Goal: Information Seeking & Learning: Learn about a topic

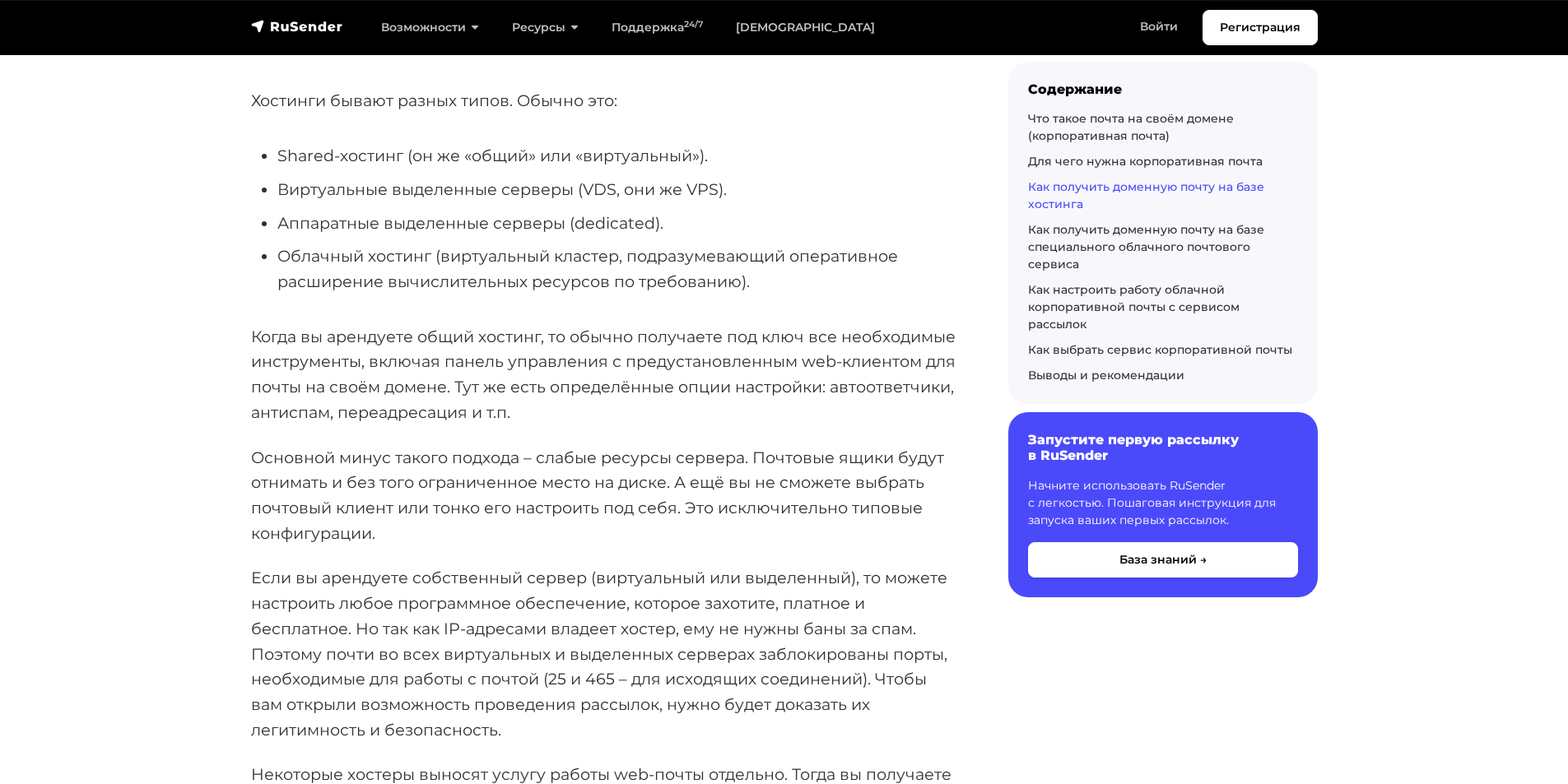
scroll to position [3539, 0]
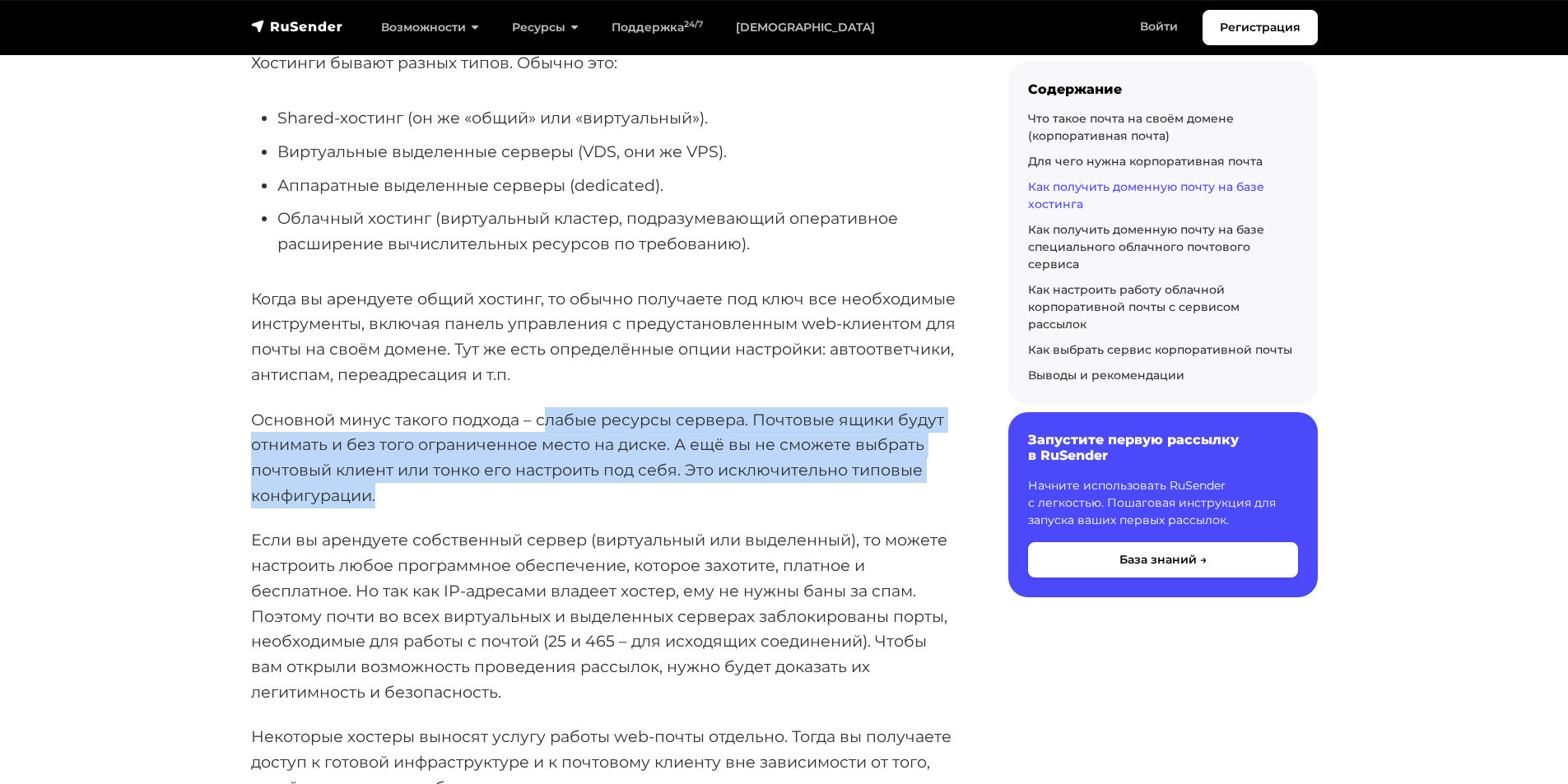
drag, startPoint x: 541, startPoint y: 424, endPoint x: 580, endPoint y: 500, distance: 85.4
click at [580, 500] on p "Основной минус такого подхода – слабые ресурсы сервера. Почтовые ящики будут от…" at bounding box center [602, 458] width 705 height 101
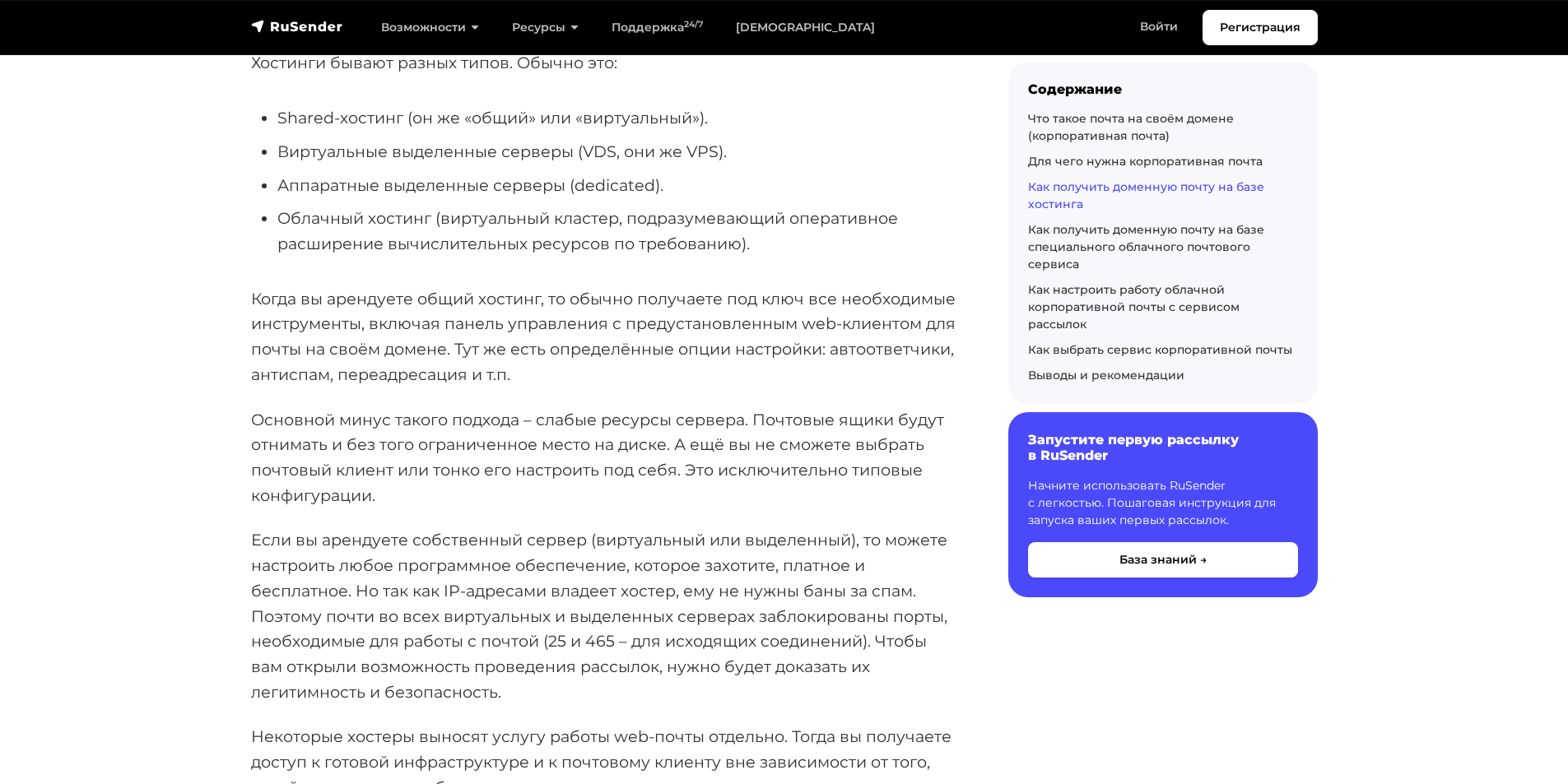
drag, startPoint x: 591, startPoint y: 462, endPoint x: 529, endPoint y: 422, distance: 73.8
click at [529, 422] on p "Основной минус такого подхода – слабые ресурсы сервера. Почтовые ящики будут от…" at bounding box center [602, 458] width 705 height 101
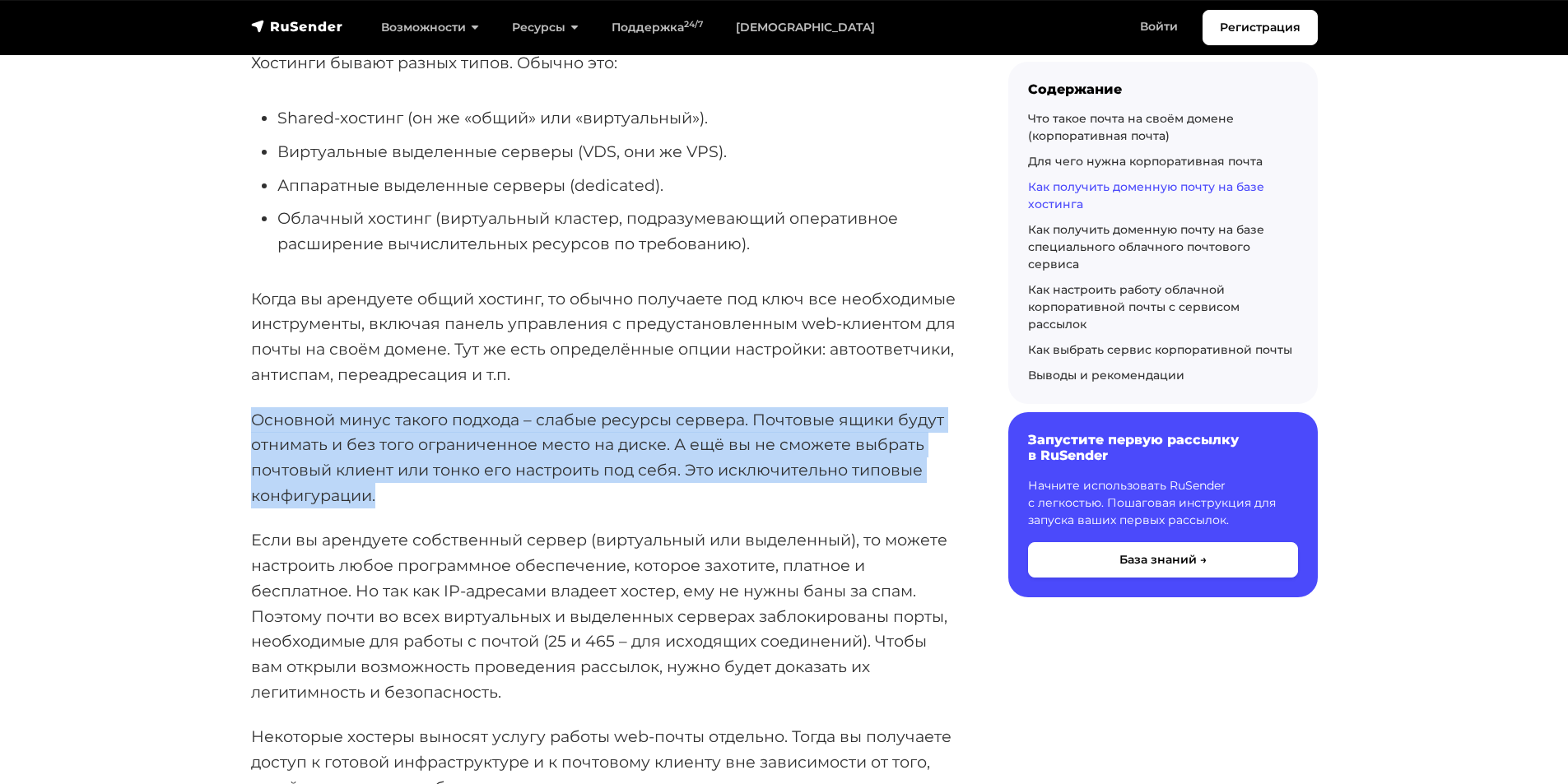
drag, startPoint x: 251, startPoint y: 422, endPoint x: 399, endPoint y: 501, distance: 167.8
click at [399, 501] on p "Основной минус такого подхода – слабые ресурсы сервера. Почтовые ящики будут от…" at bounding box center [602, 458] width 705 height 101
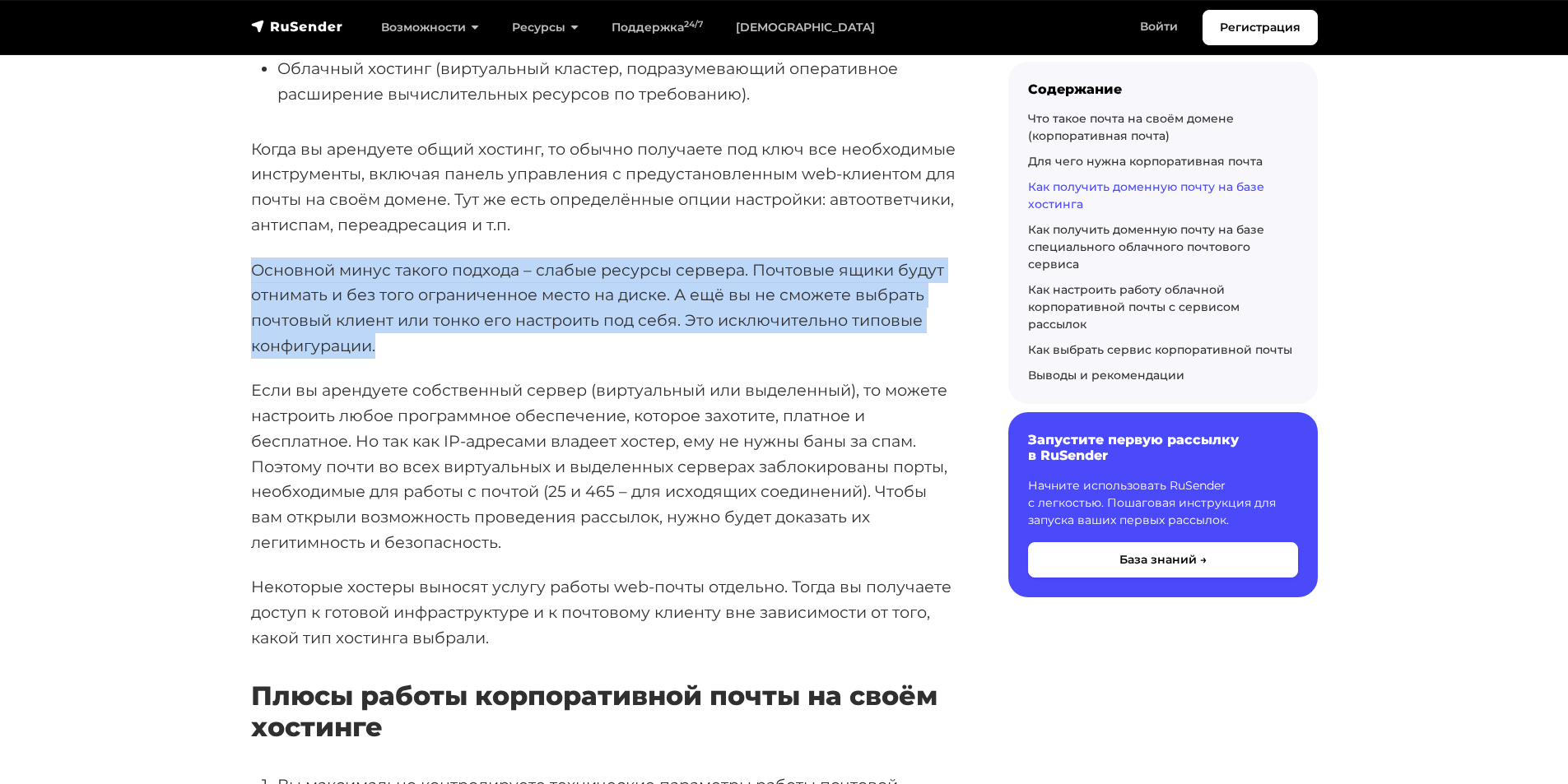
scroll to position [3703, 0]
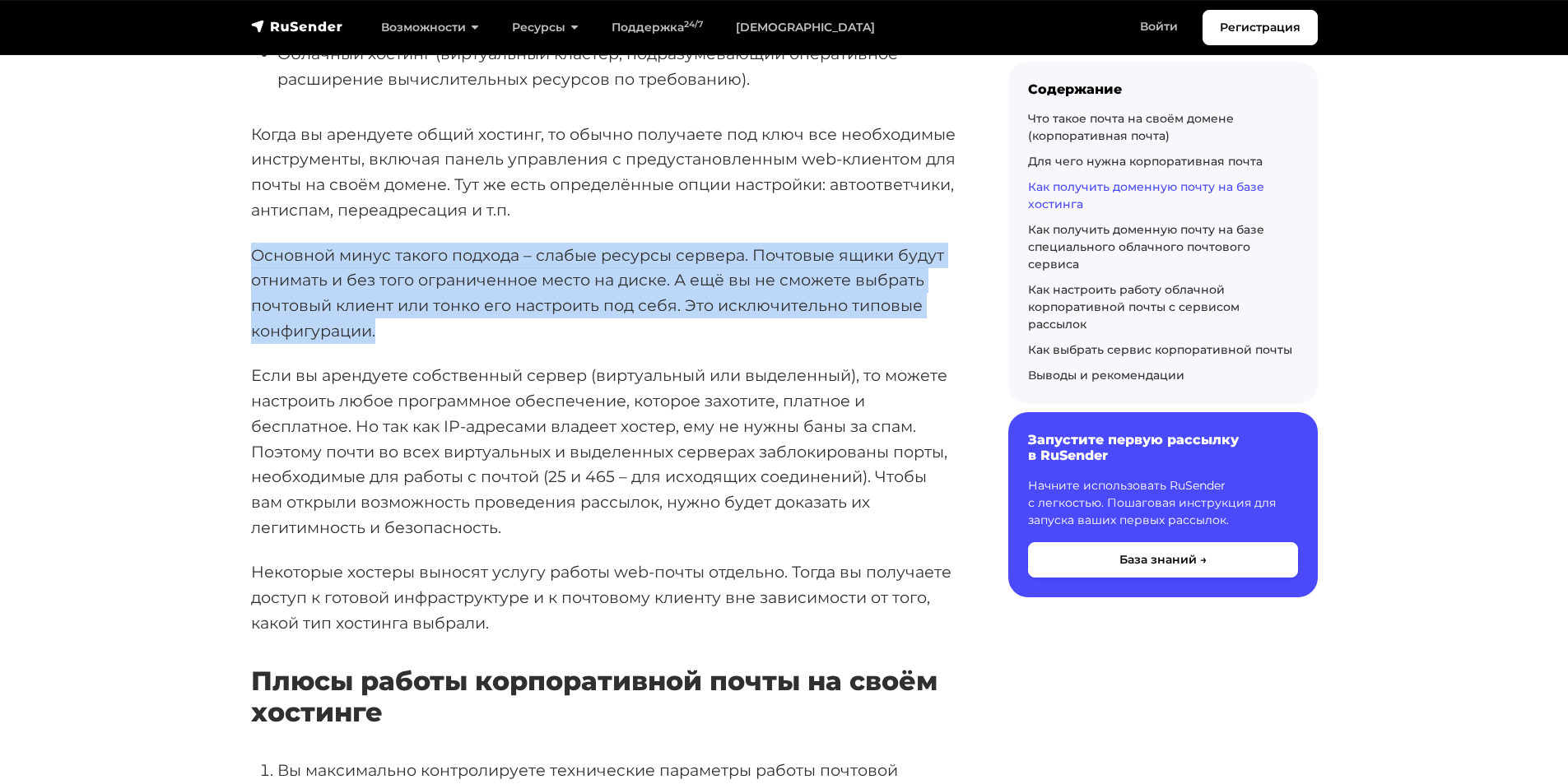
copy p "Основной минус такого подхода – слабые ресурсы сервера. Почтовые ящики будут от…"
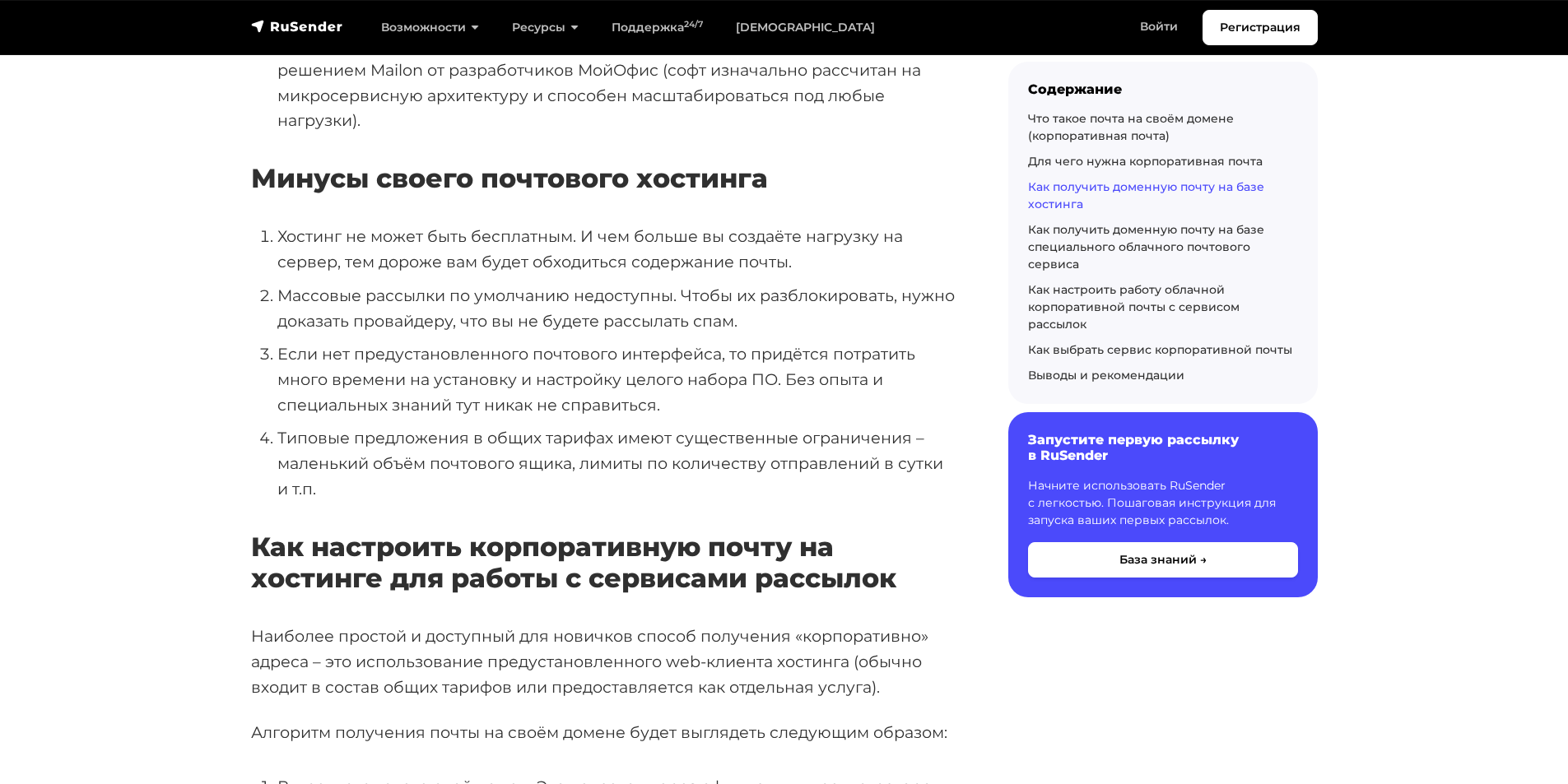
scroll to position [4855, 0]
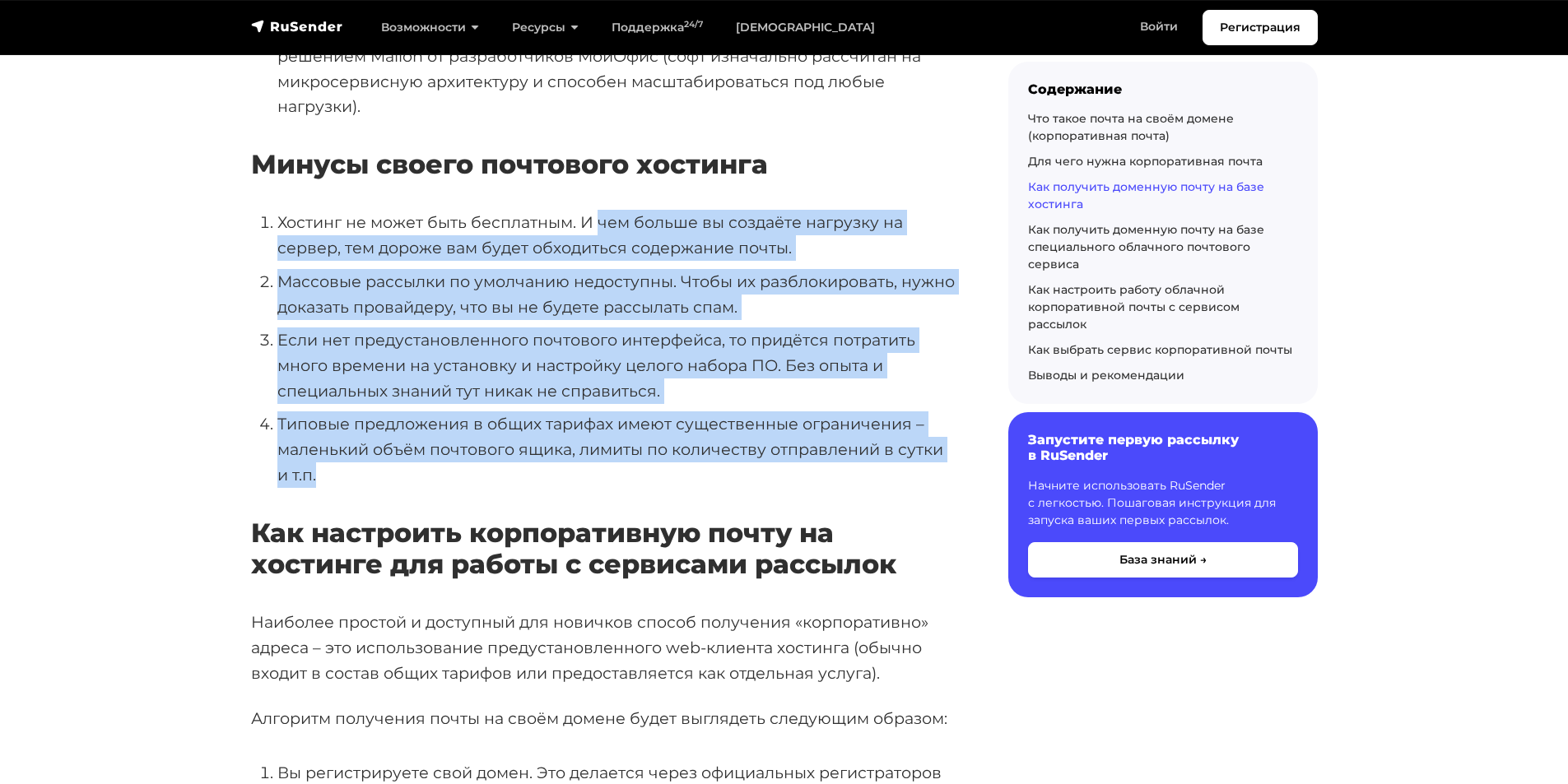
drag, startPoint x: 601, startPoint y: 224, endPoint x: 903, endPoint y: 473, distance: 391.4
click at [903, 473] on ol "Хостинг не может быть бесплатным. И чем больше вы создаёте нагрузку на сервер, …" at bounding box center [602, 348] width 705 height 277
click at [802, 225] on li "Хостинг не может быть бесплатным. И чем больше вы создаёте нагрузку на сервер, …" at bounding box center [616, 235] width 678 height 50
click at [851, 260] on li "Хостинг не может быть бесплатным. И чем больше вы создаёте нагрузку на сервер, …" at bounding box center [616, 235] width 678 height 50
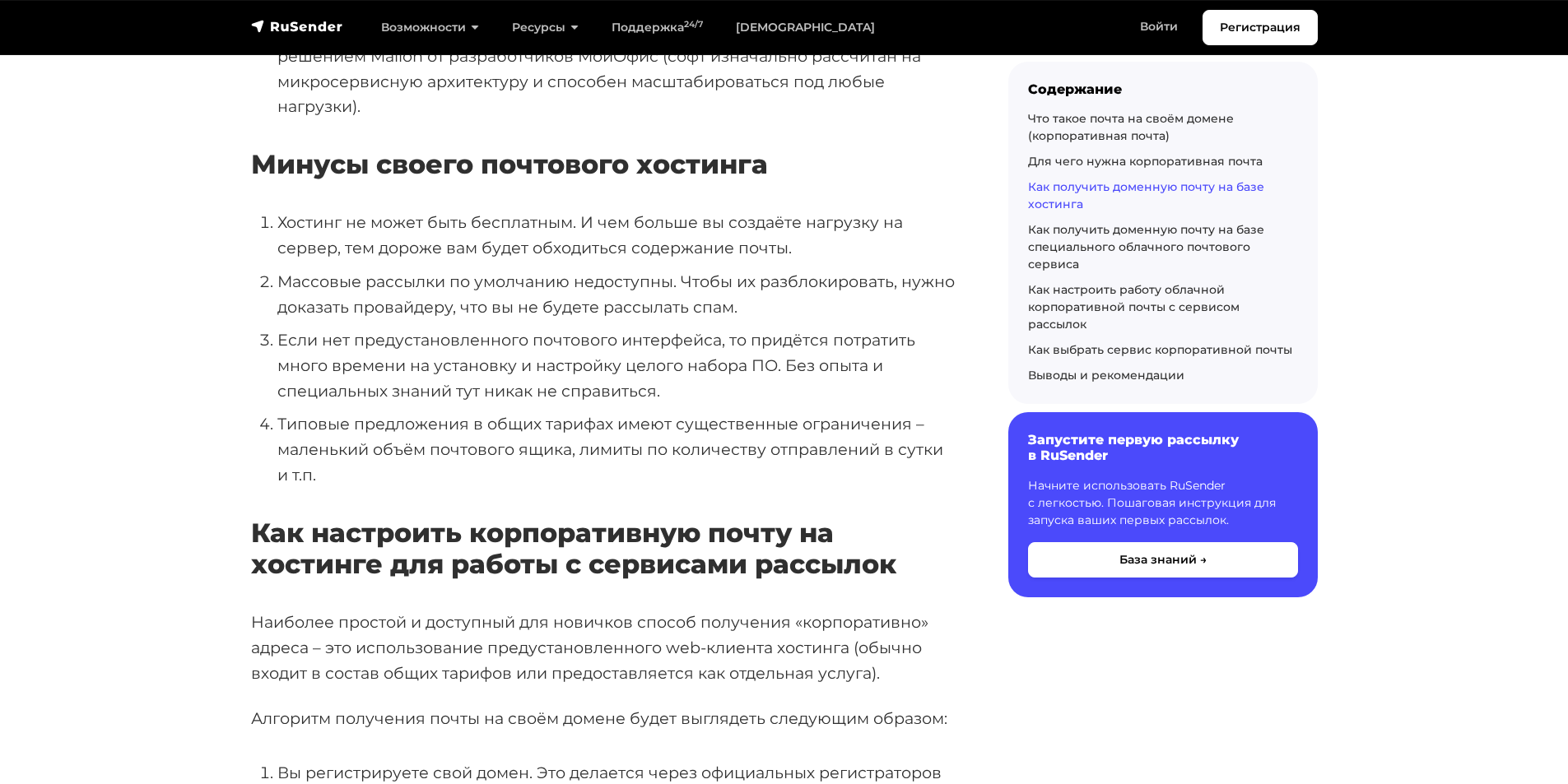
click at [479, 169] on h3 "Минусы своего почтового хостинга" at bounding box center [602, 165] width 705 height 31
